Goal: Task Accomplishment & Management: Complete application form

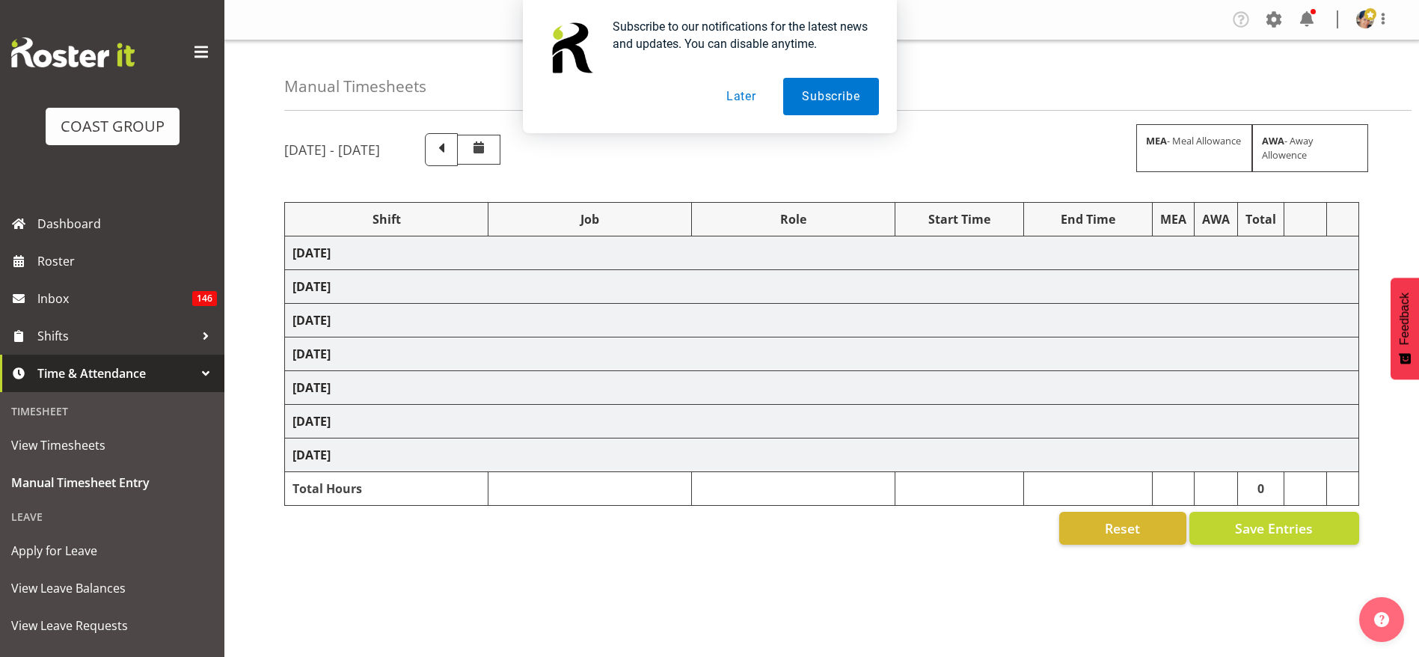
select select "1404"
select select "69"
select select "37"
select select "1404"
select select "69"
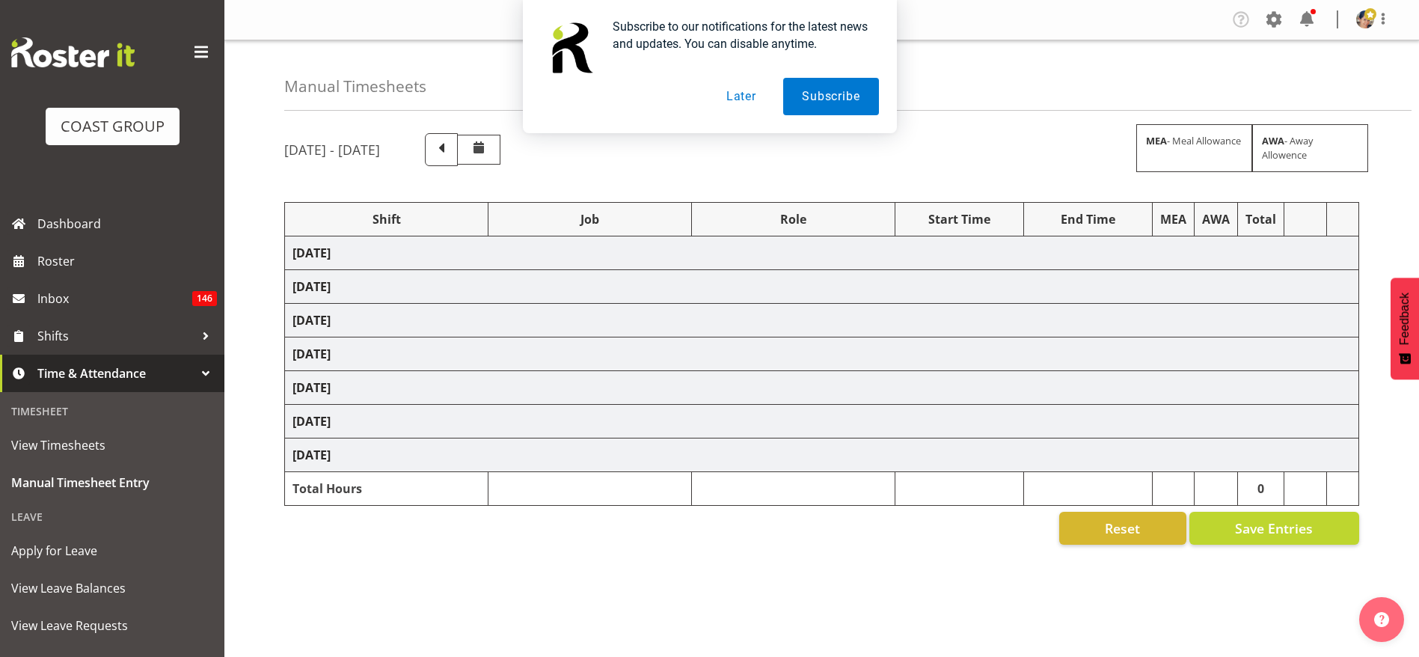
select select "37"
select select "1404"
select select "69"
select select "37"
select select "1404"
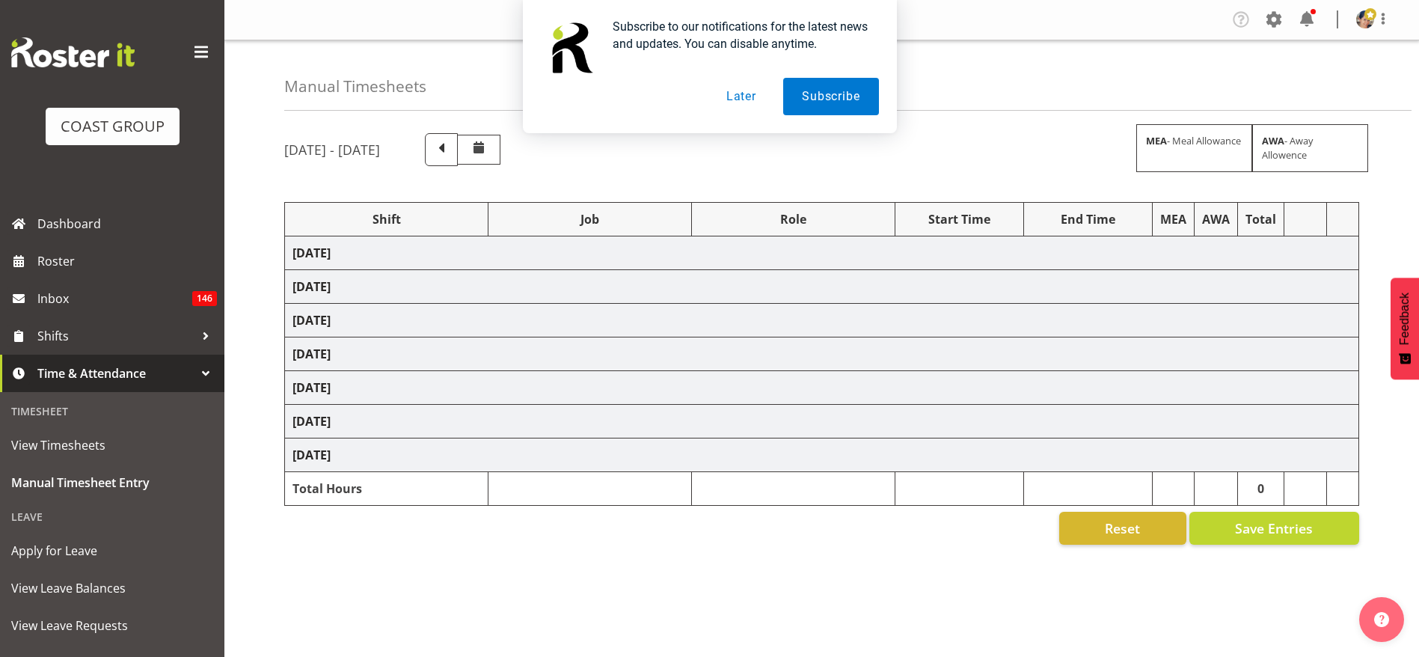
select select "69"
select select "37"
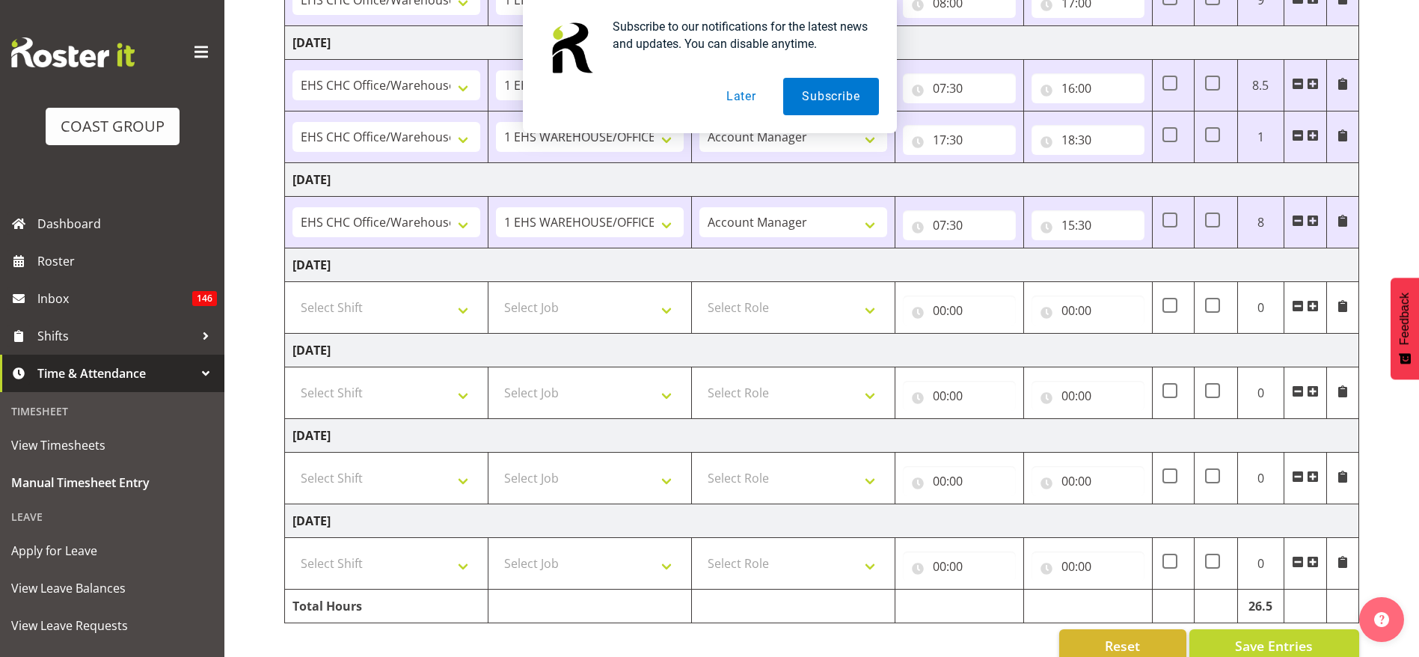
scroll to position [329, 0]
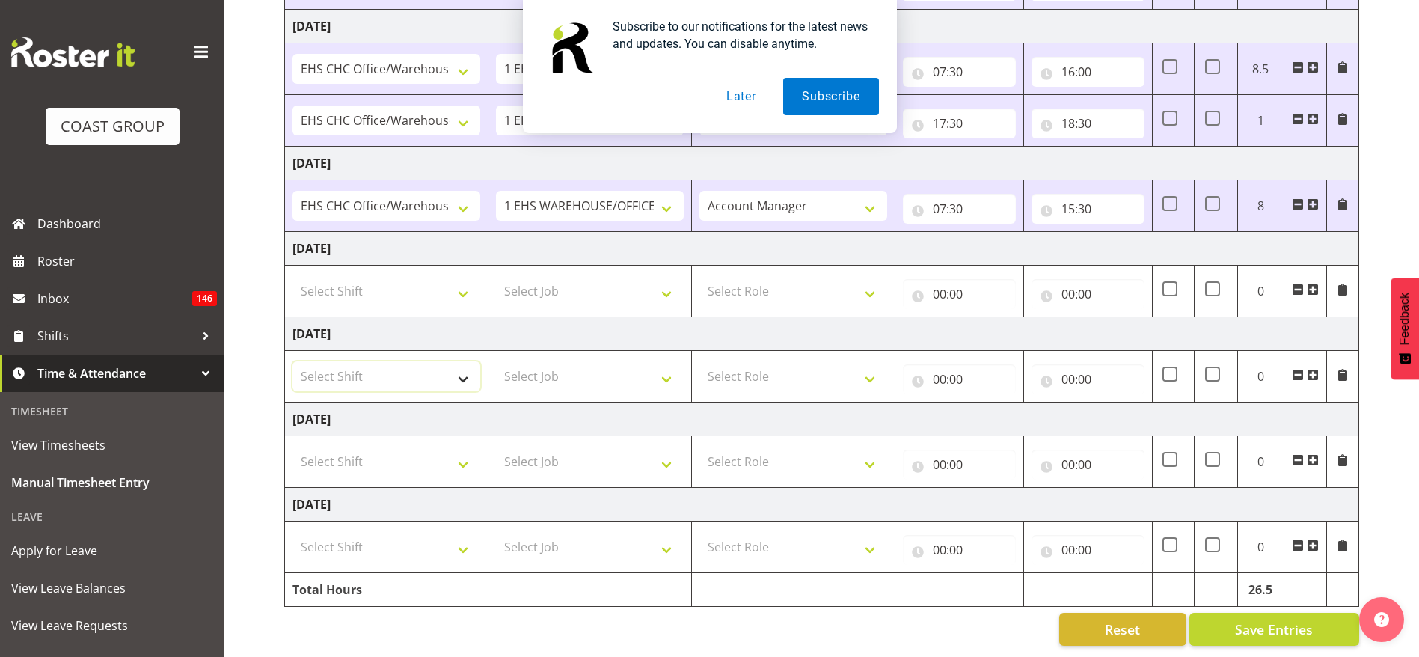
click at [387, 361] on select "Select Shift Break AHICE Break All Blacks casual Break Arts [PERSON_NAME] Break…" at bounding box center [386, 376] width 188 height 30
select select "1404"
click at [292, 361] on select "Select Shift Break AHICE Break All Blacks casual Break Arts [PERSON_NAME] Break…" at bounding box center [386, 376] width 188 height 30
click at [531, 361] on select "Select Job 1 Carlton Events 1 [PERSON_NAME][GEOGRAPHIC_DATA] 1 [PERSON_NAME][GE…" at bounding box center [590, 376] width 188 height 30
select select "69"
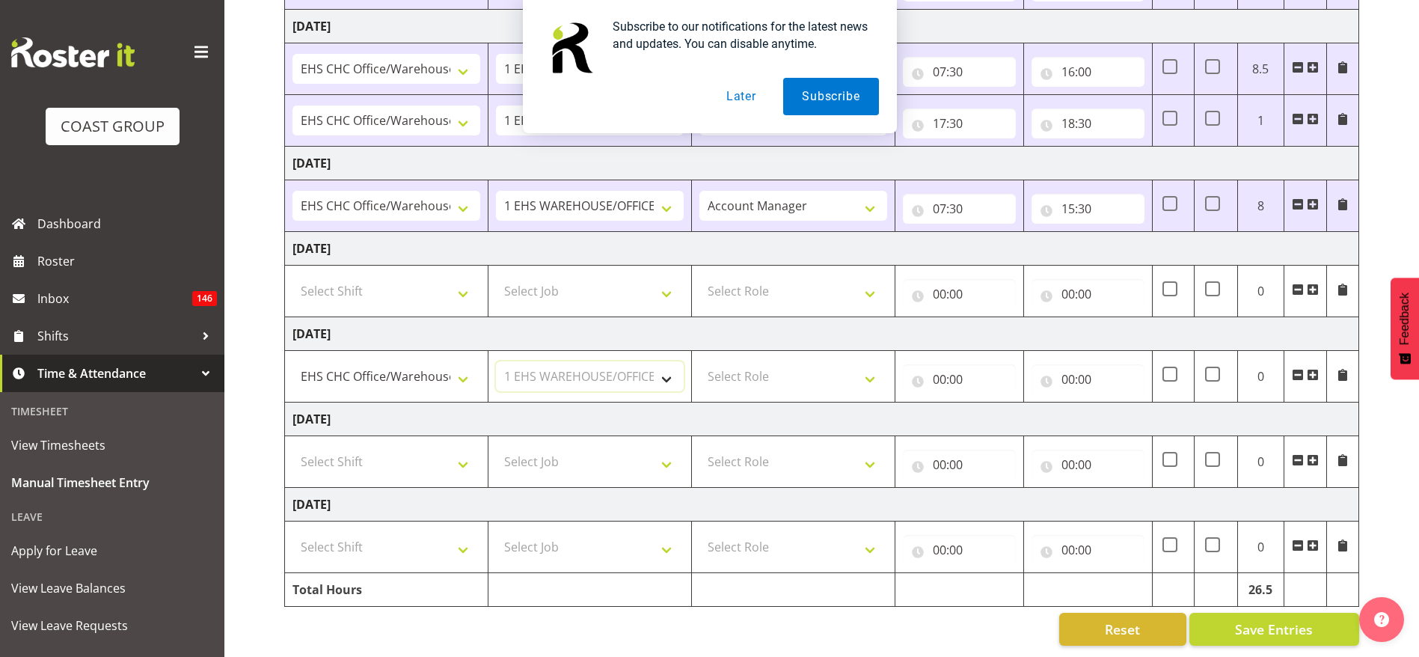
click at [496, 361] on select "Select Job 1 Carlton Events 1 [PERSON_NAME][GEOGRAPHIC_DATA] 1 [PERSON_NAME][GE…" at bounding box center [590, 376] width 188 height 30
click at [797, 361] on select "Select Role ACCOUNT MANAGER Account Manager" at bounding box center [793, 376] width 188 height 30
select select "37"
click at [699, 361] on select "Select Role ACCOUNT MANAGER Account Manager" at bounding box center [793, 376] width 188 height 30
click at [950, 366] on input "00:00" at bounding box center [959, 379] width 113 height 30
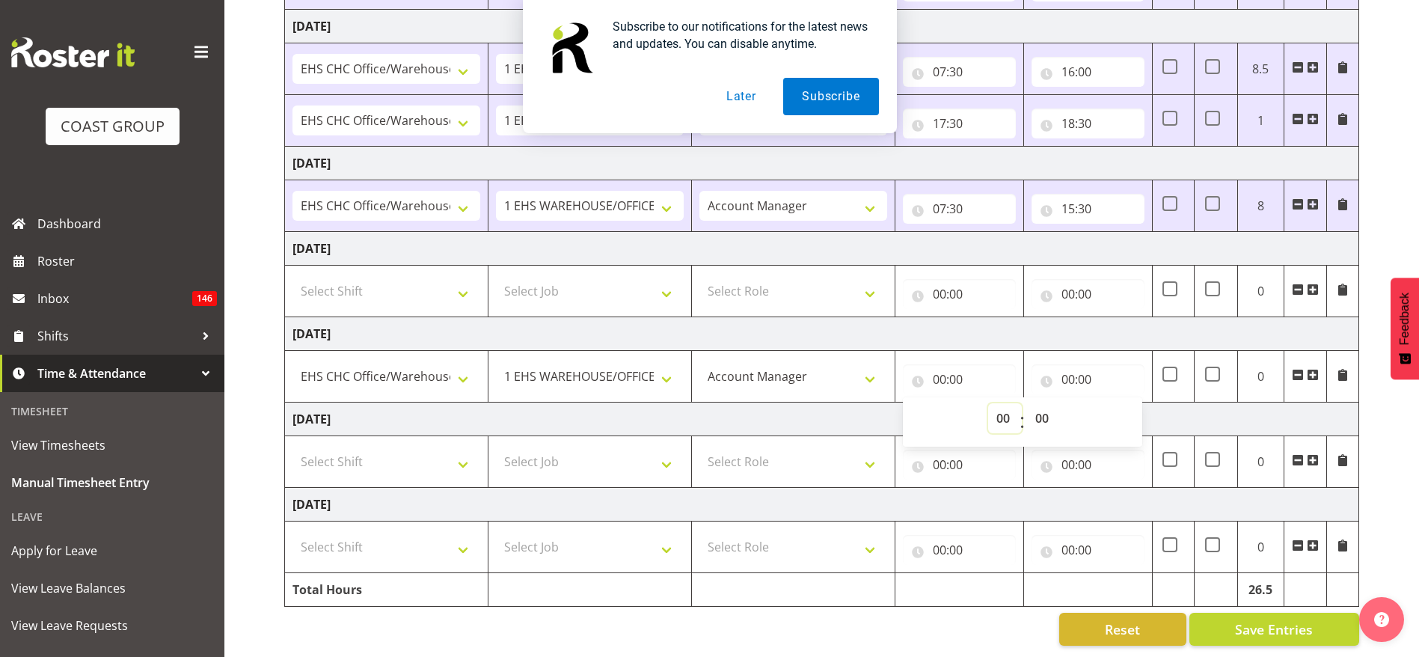
click at [995, 409] on select "00 01 02 03 04 05 06 07 08 09 10 11 12 13 14 15 16 17 18 19 20 21 22 23" at bounding box center [1005, 418] width 34 height 30
select select "13"
click at [988, 403] on select "00 01 02 03 04 05 06 07 08 09 10 11 12 13 14 15 16 17 18 19 20 21 22 23" at bounding box center [1005, 418] width 34 height 30
type input "13:00"
click at [1085, 364] on input "00:00" at bounding box center [1088, 379] width 113 height 30
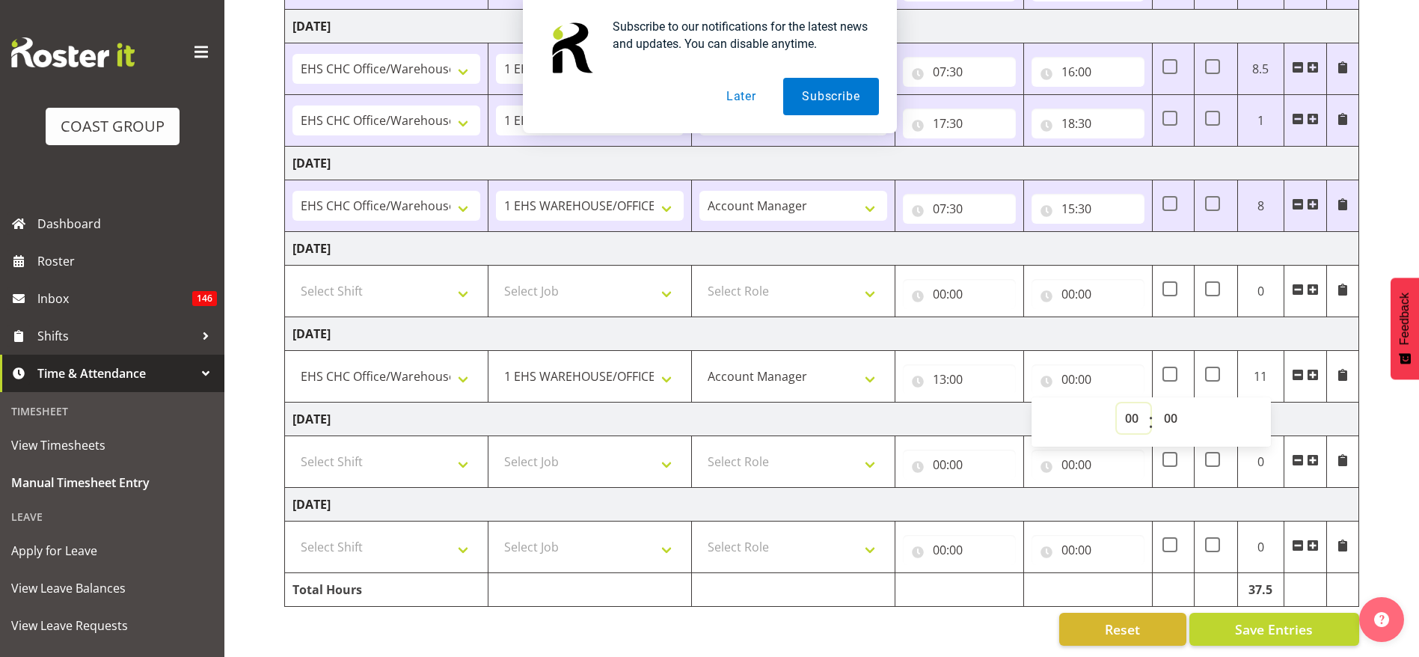
click at [1144, 408] on select "00 01 02 03 04 05 06 07 08 09 10 11 12 13 14 15 16 17 18 19 20 21 22 23" at bounding box center [1134, 418] width 34 height 30
select select "14"
click at [1117, 403] on select "00 01 02 03 04 05 06 07 08 09 10 11 12 13 14 15 16 17 18 19 20 21 22 23" at bounding box center [1134, 418] width 34 height 30
type input "14:00"
click at [333, 447] on select "Select Shift Break AHICE Break All Blacks casual Break Arts [PERSON_NAME] Break…" at bounding box center [386, 462] width 188 height 30
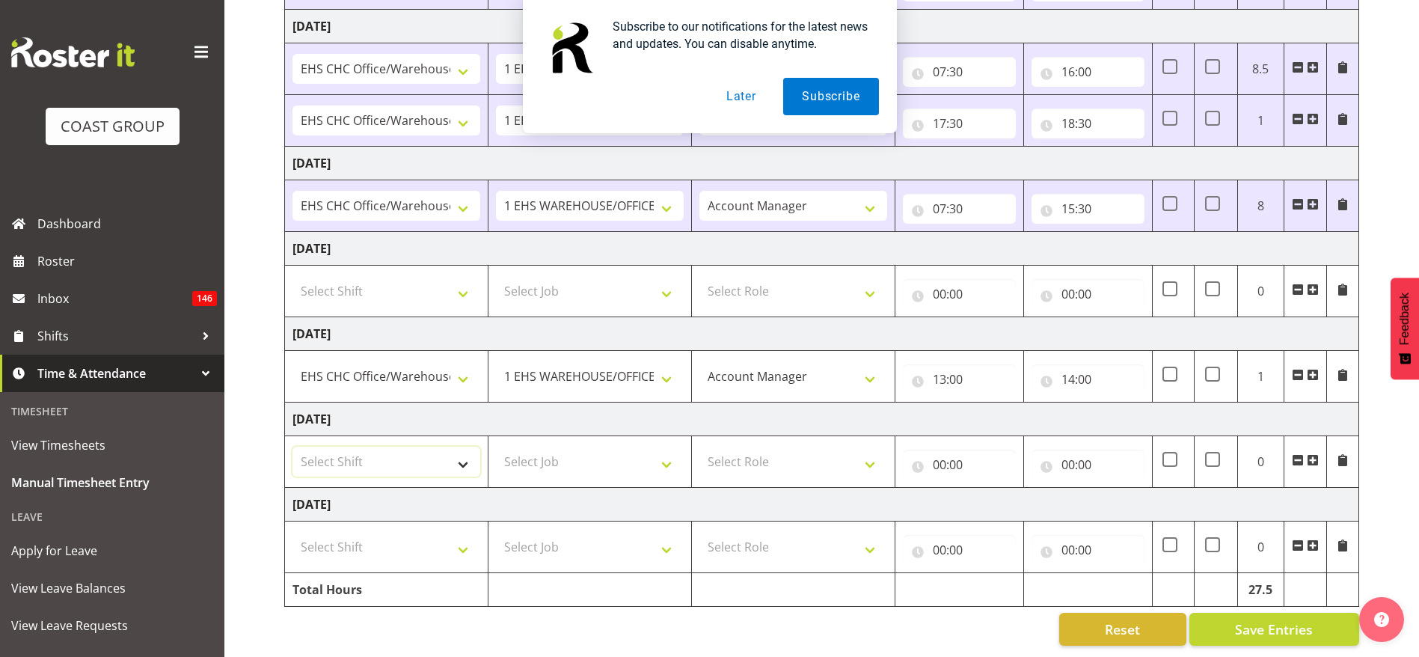
select select "1404"
click at [292, 447] on select "Select Shift Break AHICE Break All Blacks casual Break Arts [PERSON_NAME] Break…" at bounding box center [386, 462] width 188 height 30
click at [580, 447] on select "Select Job 1 Carlton Events 1 [PERSON_NAME][GEOGRAPHIC_DATA] 1 [PERSON_NAME][GE…" at bounding box center [590, 462] width 188 height 30
select select "69"
click at [496, 447] on select "Select Job 1 Carlton Events 1 [PERSON_NAME][GEOGRAPHIC_DATA] 1 [PERSON_NAME][GE…" at bounding box center [590, 462] width 188 height 30
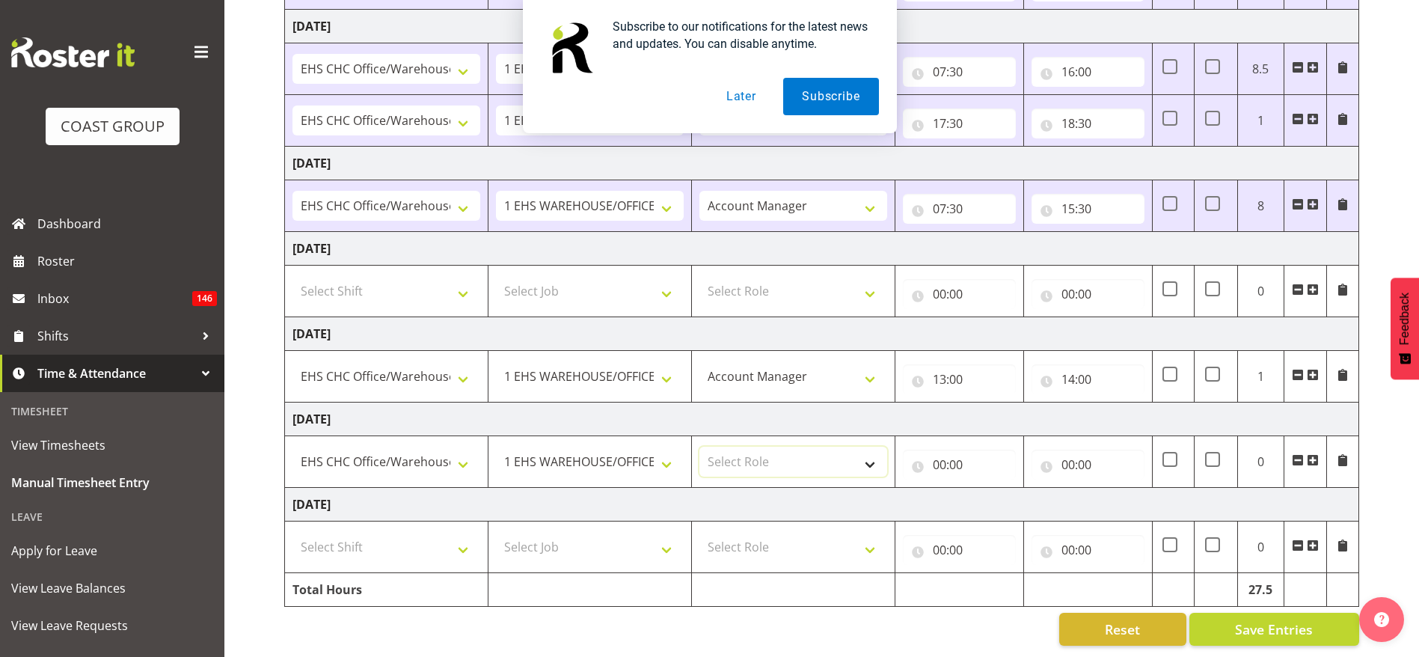
click at [784, 447] on select "Select Role ACCOUNT MANAGER Account Manager" at bounding box center [793, 462] width 188 height 30
select select "37"
click at [699, 447] on select "Select Role ACCOUNT MANAGER Account Manager" at bounding box center [793, 462] width 188 height 30
click at [958, 450] on input "00:00" at bounding box center [959, 465] width 113 height 30
click at [996, 488] on select "00 01 02 03 04 05 06 07 08 09 10 11 12 13 14 15 16 17 18 19 20 21 22 23" at bounding box center [1005, 503] width 34 height 30
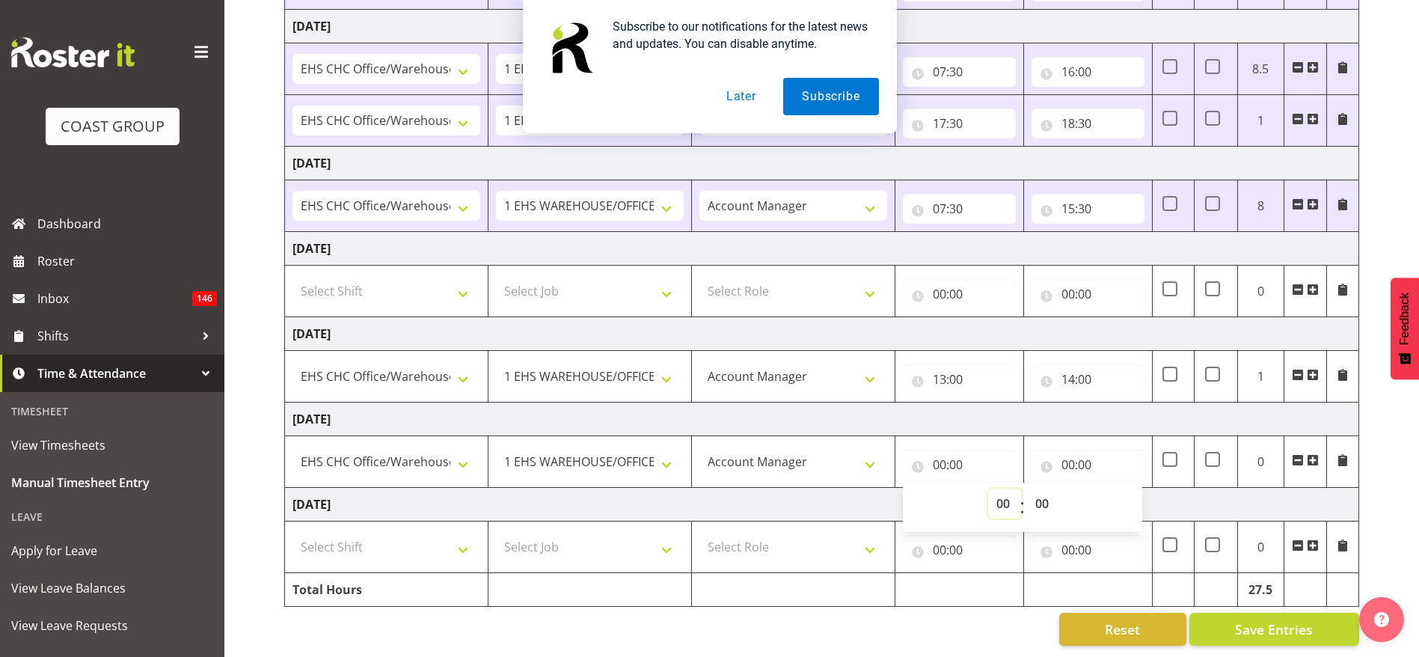
select select "17"
click at [988, 488] on select "00 01 02 03 04 05 06 07 08 09 10 11 12 13 14 15 16 17 18 19 20 21 22 23" at bounding box center [1005, 503] width 34 height 30
type input "17:00"
click at [1002, 488] on select "00 01 02 03 04 05 06 07 08 09 10 11 12 13 14 15 16 17 18 19 20 21 22 23" at bounding box center [1005, 503] width 34 height 30
select select "7"
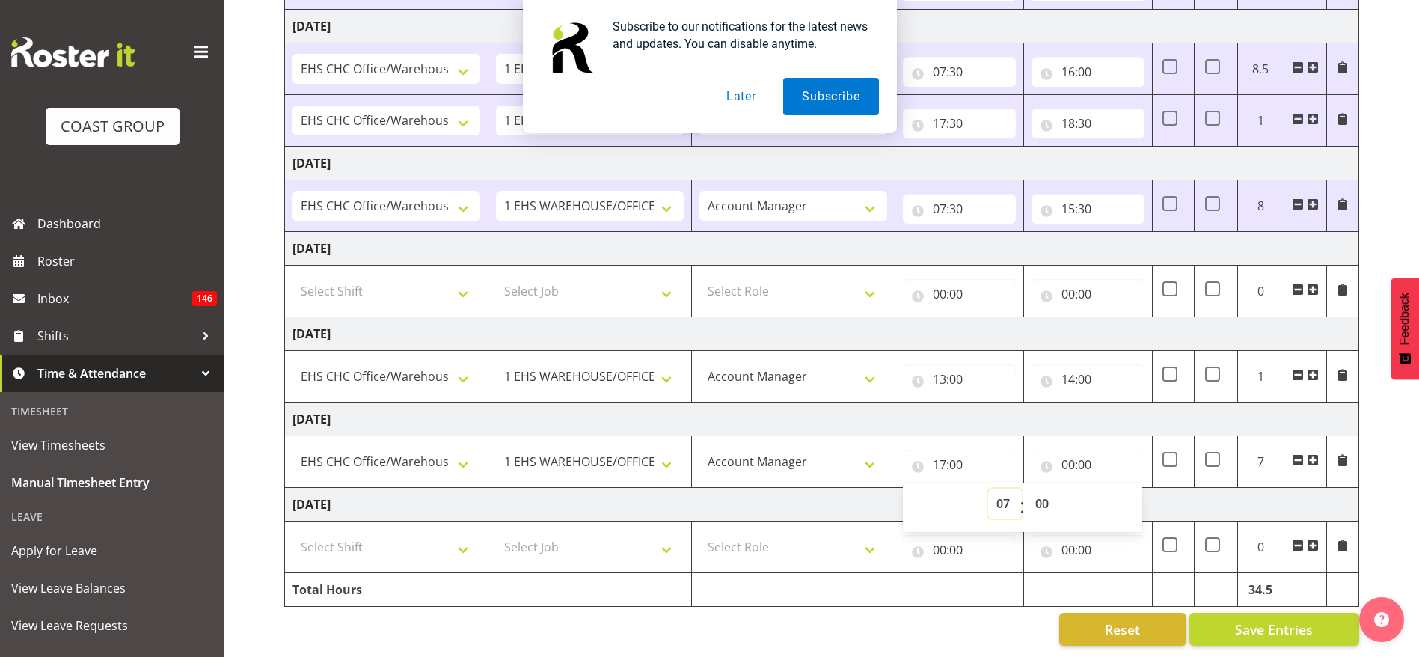
click at [988, 488] on select "00 01 02 03 04 05 06 07 08 09 10 11 12 13 14 15 16 17 18 19 20 21 22 23" at bounding box center [1005, 503] width 34 height 30
type input "07:00"
click at [1044, 488] on select "00 01 02 03 04 05 06 07 08 09 10 11 12 13 14 15 16 17 18 19 20 21 22 23 24 25 2…" at bounding box center [1044, 503] width 34 height 30
select select "45"
click at [1027, 488] on select "00 01 02 03 04 05 06 07 08 09 10 11 12 13 14 15 16 17 18 19 20 21 22 23 24 25 2…" at bounding box center [1044, 503] width 34 height 30
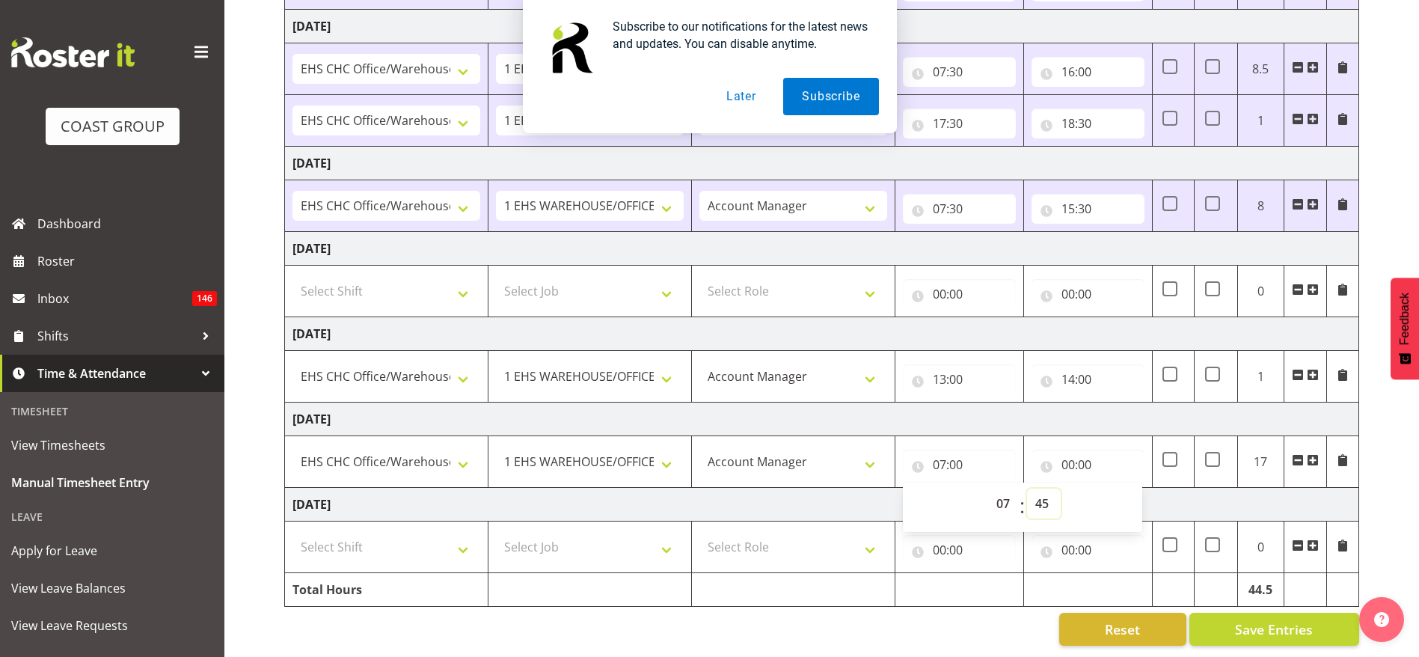
type input "07:45"
click at [1074, 450] on input "00:00" at bounding box center [1088, 465] width 113 height 30
click at [1139, 488] on select "00 01 02 03 04 05 06 07 08 09 10 11 12 13 14 15 16 17 18 19 20 21 22 23" at bounding box center [1134, 503] width 34 height 30
select select "17"
click at [1117, 488] on select "00 01 02 03 04 05 06 07 08 09 10 11 12 13 14 15 16 17 18 19 20 21 22 23" at bounding box center [1134, 503] width 34 height 30
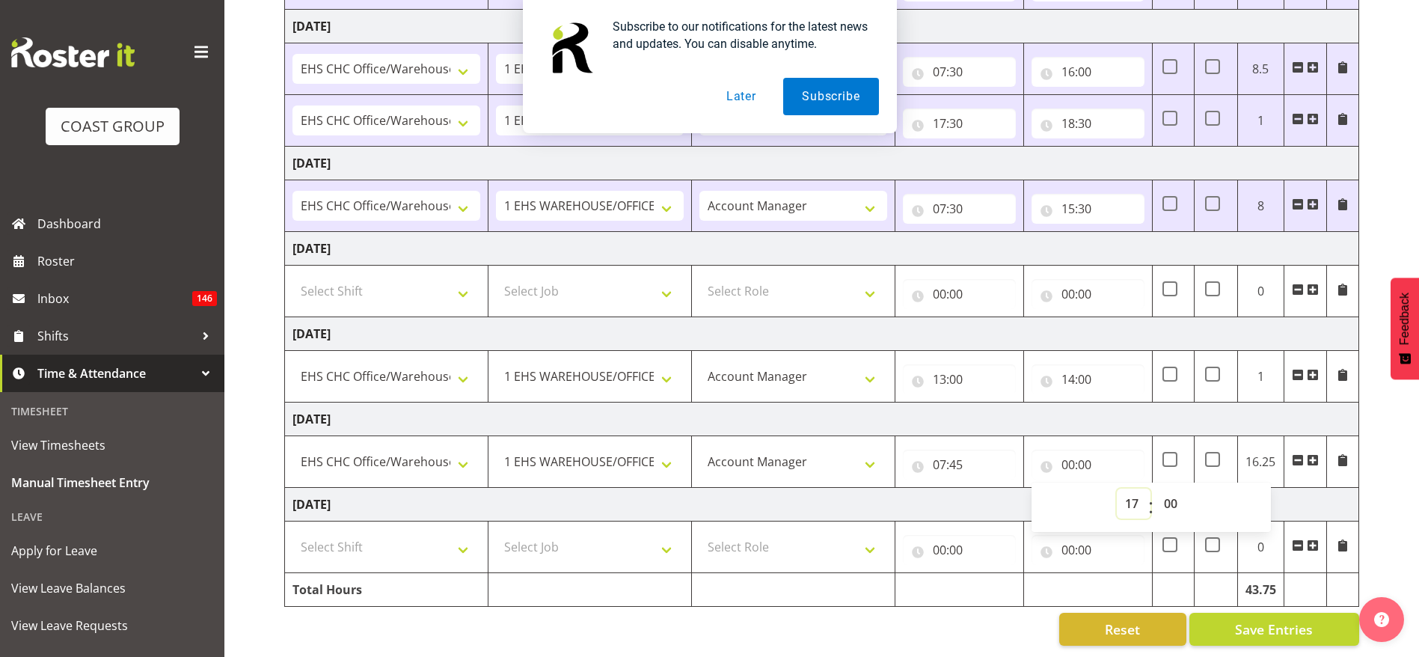
type input "17:00"
click at [1109, 406] on td "[DATE]" at bounding box center [822, 419] width 1074 height 34
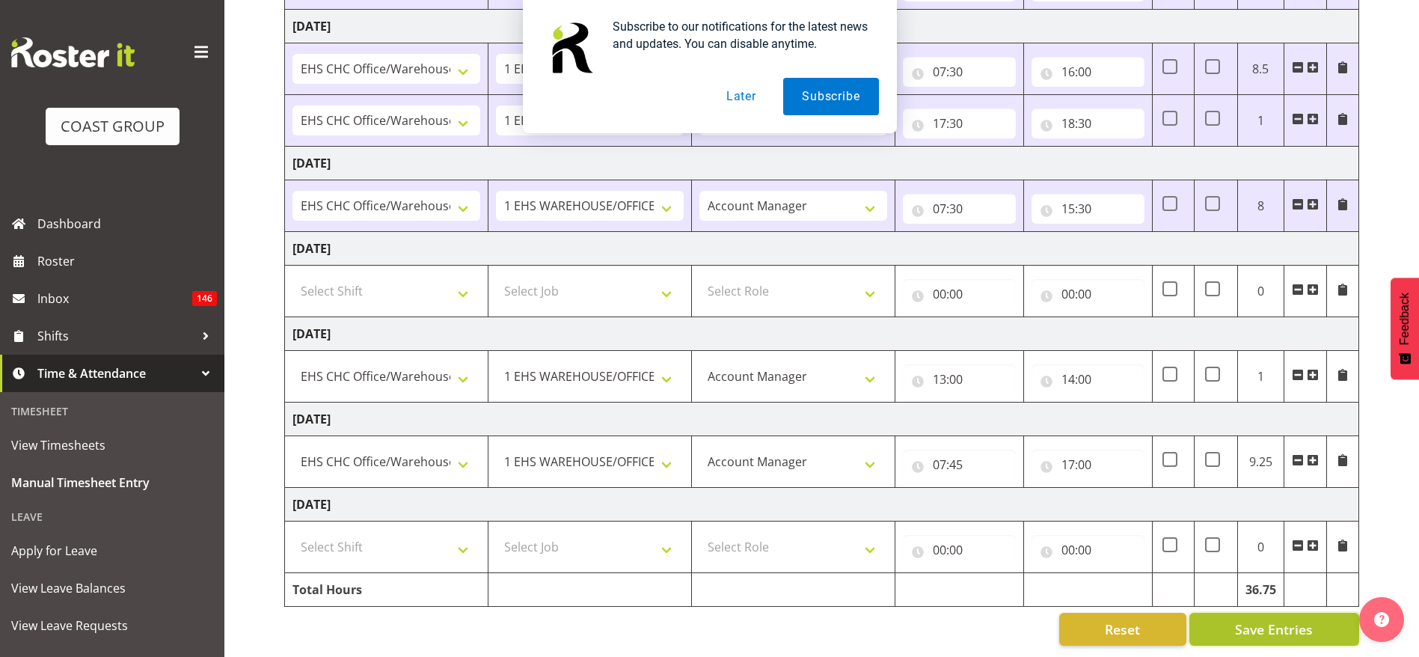
click at [1256, 613] on button "Save Entries" at bounding box center [1274, 629] width 170 height 33
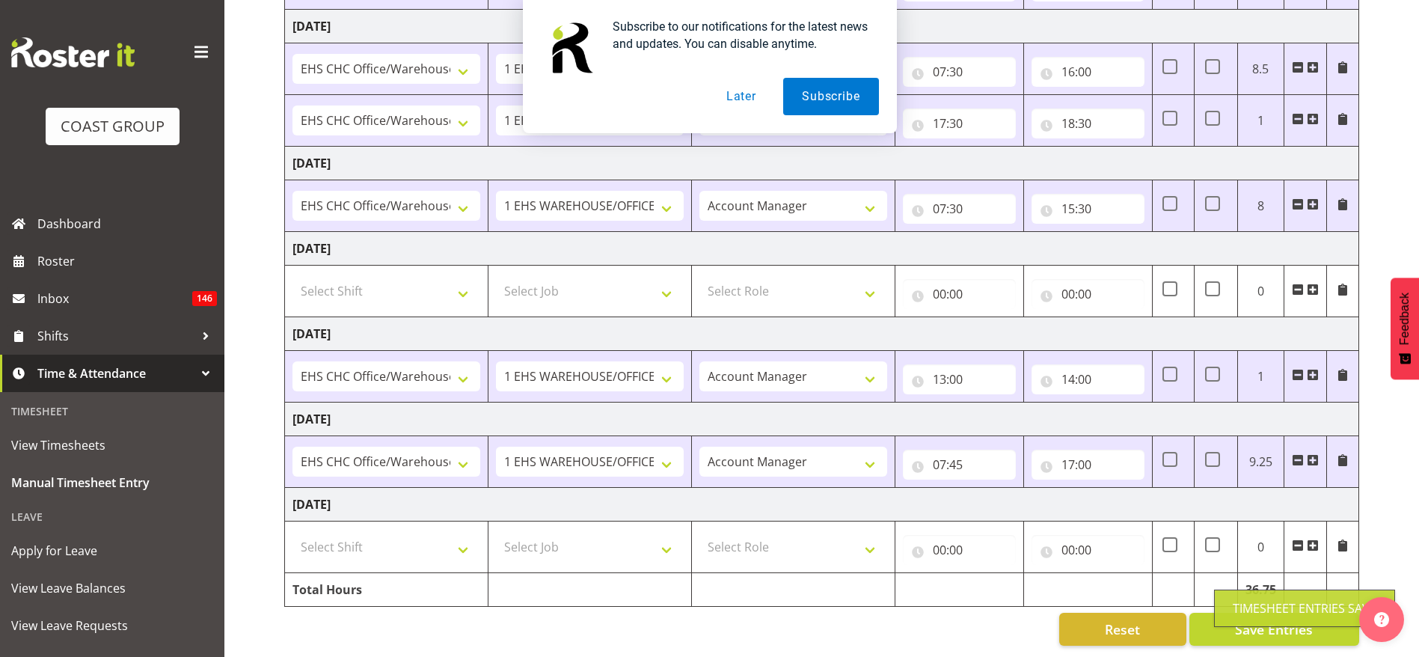
click at [742, 102] on button "Later" at bounding box center [741, 96] width 67 height 37
